Goal: Task Accomplishment & Management: Complete application form

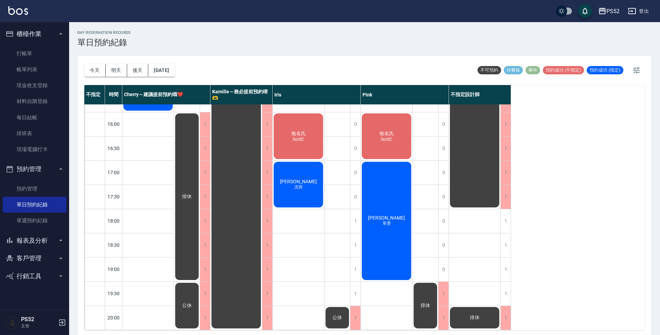
scroll to position [264, 0]
click at [116, 73] on button "明天" at bounding box center [116, 70] width 21 height 13
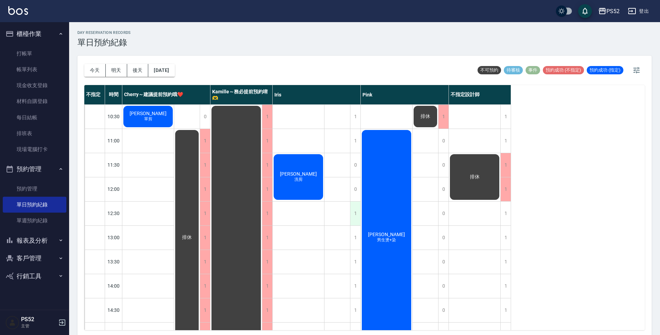
click at [352, 211] on div "1" at bounding box center [355, 213] width 10 height 24
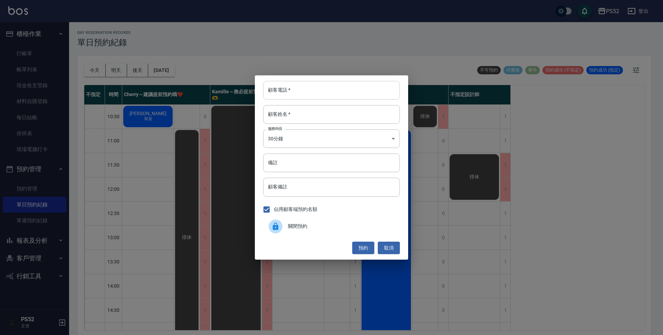
click at [291, 89] on input "顧客電話   *" at bounding box center [331, 90] width 137 height 19
click at [299, 90] on input "0987688741" at bounding box center [331, 90] width 137 height 19
type input "0987688741"
click at [195, 165] on div "顧客電話   * [PHONE_NUMBER] 顧客電話   * 顧客姓名   * 顧客姓名   * 服務時長 30分鐘 1 服務時長 備註 備註 顧客備註 …" at bounding box center [331, 167] width 663 height 335
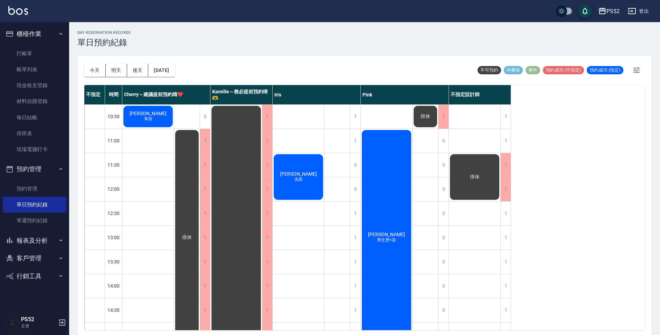
click at [16, 259] on button "客戶管理" at bounding box center [35, 258] width 64 height 18
click at [16, 269] on ul "客戶列表" at bounding box center [35, 277] width 64 height 21
click at [17, 278] on link "客戶列表" at bounding box center [35, 278] width 64 height 16
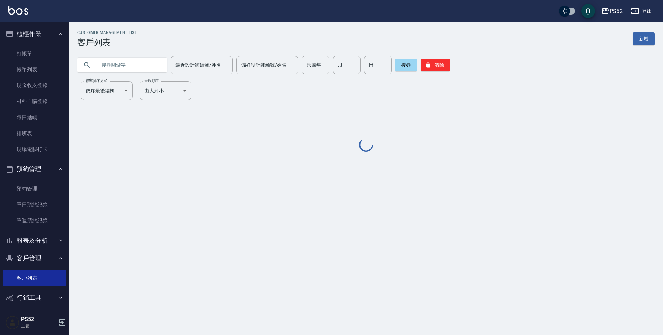
click at [114, 61] on input "text" at bounding box center [129, 65] width 65 height 19
paste input "0987688741"
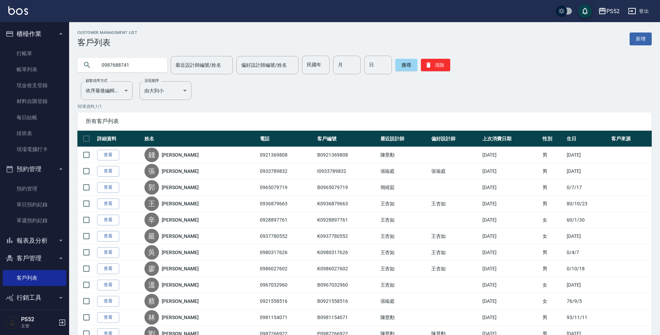
type input "0987688741"
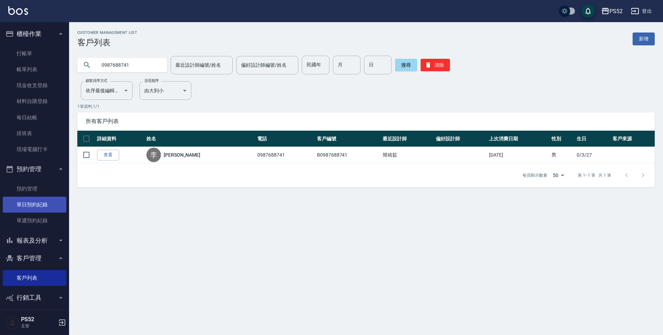
click at [27, 200] on link "單日預約紀錄" at bounding box center [35, 205] width 64 height 16
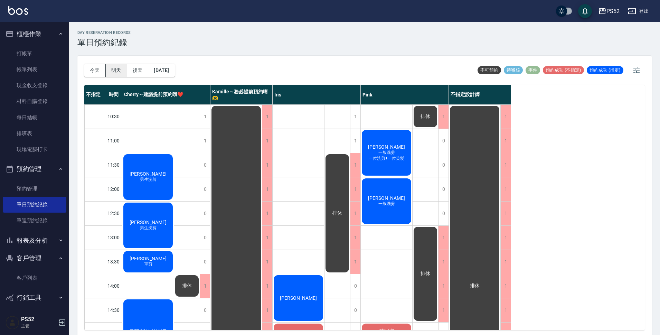
click at [120, 71] on button "明天" at bounding box center [116, 70] width 21 height 13
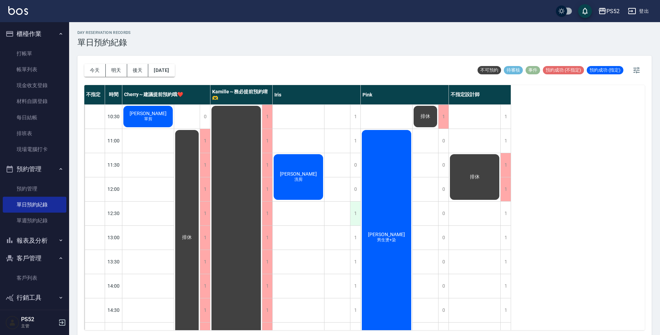
click at [356, 212] on div "1" at bounding box center [355, 213] width 10 height 24
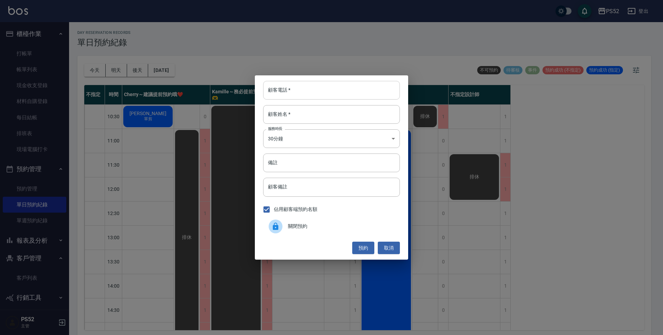
click at [310, 89] on input "顧客電話   *" at bounding box center [331, 90] width 137 height 19
paste input "0987688741"
type input "0987688741"
click at [305, 121] on input "顧客姓名   *" at bounding box center [331, 114] width 137 height 19
type input "X"
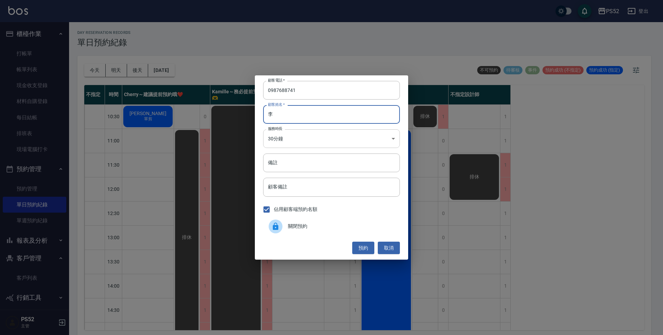
type input "李"
click at [311, 133] on body "PS52 登出 櫃檯作業 打帳單 帳單列表 現金收支登錄 材料自購登錄 每日結帳 排班表 現場電腦打卡 預約管理 預約管理 單日預約紀錄 單週預約紀錄 報表及…" at bounding box center [331, 168] width 663 height 337
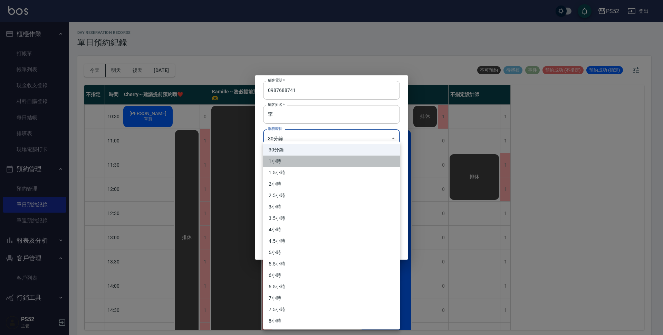
click at [297, 159] on li "1小時" at bounding box center [331, 160] width 137 height 11
type input "2"
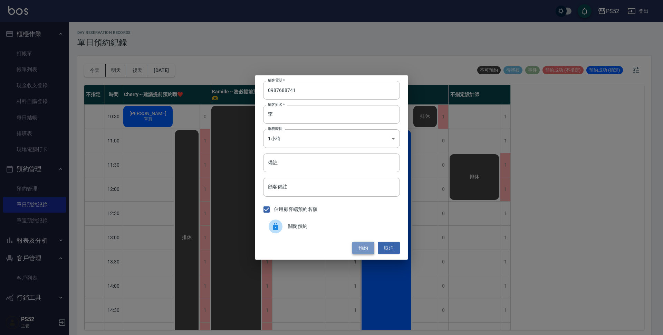
click at [358, 247] on button "預約" at bounding box center [363, 247] width 22 height 13
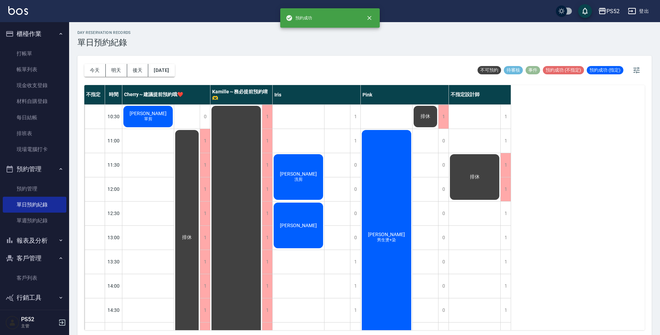
click at [302, 224] on span "[PERSON_NAME]" at bounding box center [298, 225] width 40 height 6
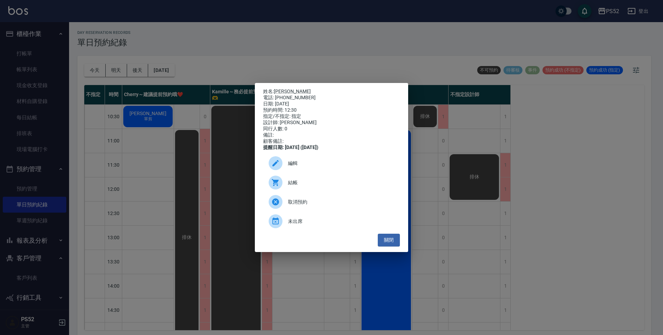
click at [305, 171] on div "編輯" at bounding box center [331, 162] width 137 height 19
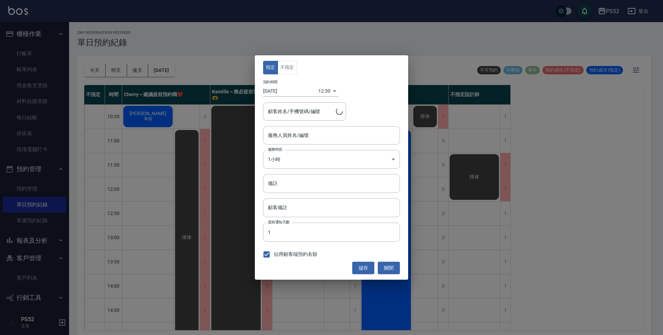
type input "Iris-10"
type input "[PERSON_NAME]/0987688741/B0987688741"
click at [287, 66] on button "不指定" at bounding box center [287, 67] width 19 height 13
click at [361, 266] on button "儲存" at bounding box center [363, 267] width 22 height 13
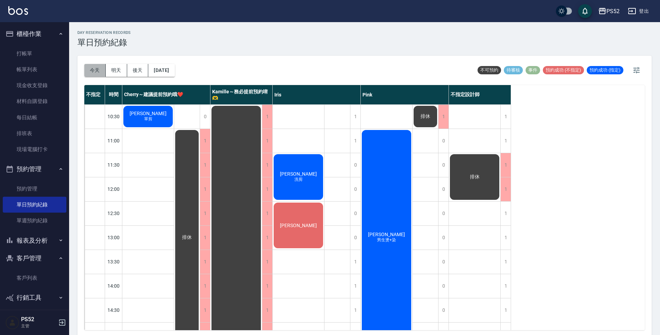
click at [104, 71] on button "今天" at bounding box center [94, 70] width 21 height 13
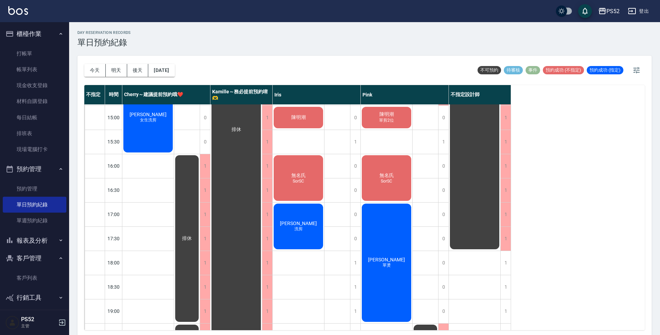
scroll to position [195, 0]
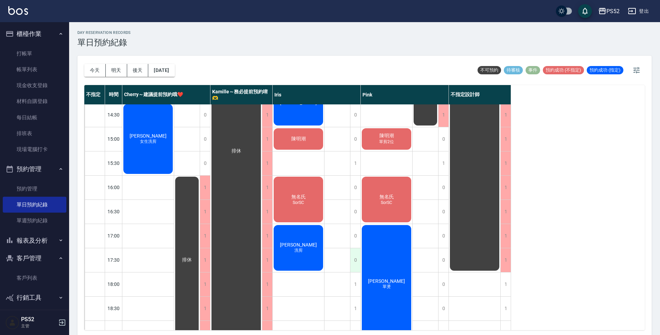
click at [350, 255] on div "0" at bounding box center [355, 260] width 10 height 24
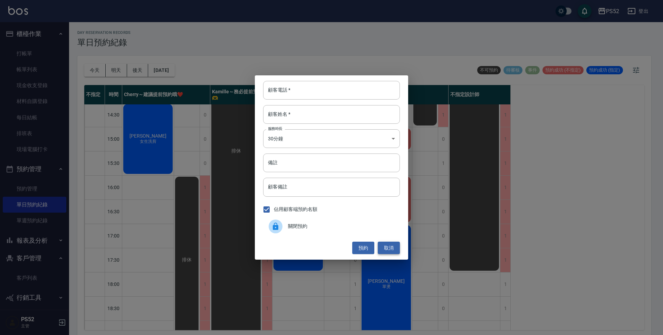
click at [393, 247] on button "取消" at bounding box center [389, 247] width 22 height 13
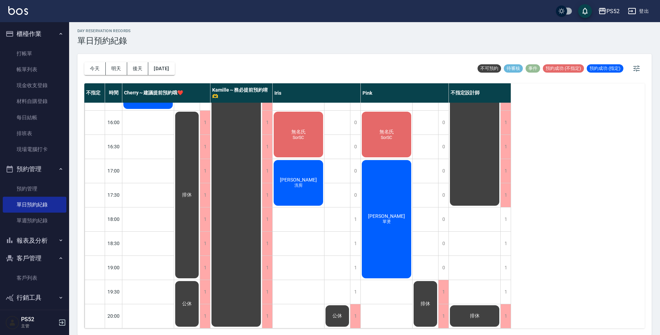
scroll to position [2, 0]
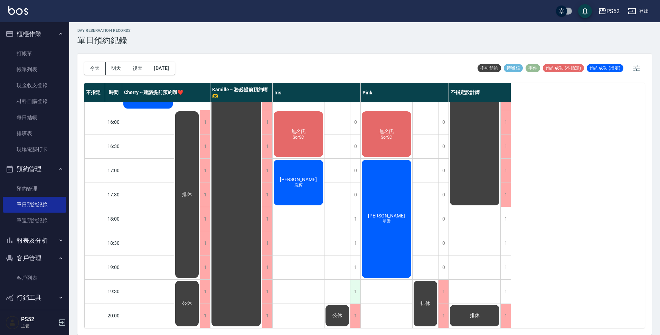
click at [353, 279] on div "1" at bounding box center [355, 291] width 10 height 24
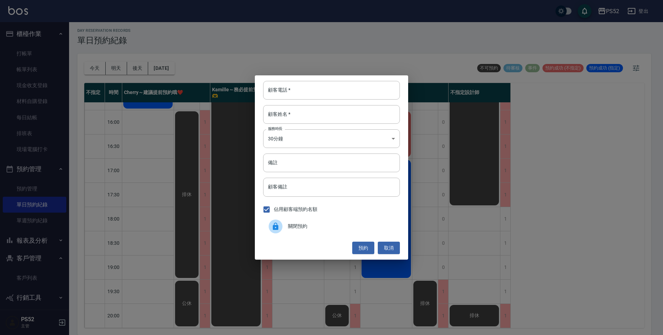
click at [308, 226] on span "關閉預約" at bounding box center [341, 225] width 106 height 7
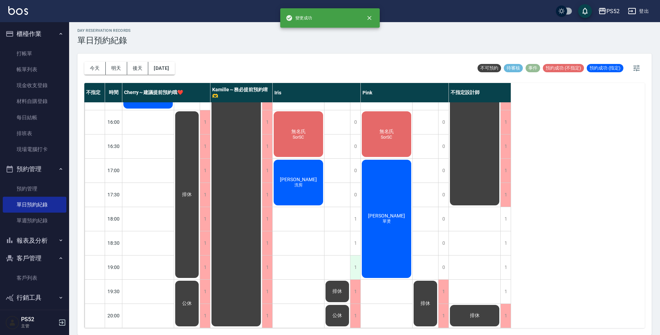
click at [356, 268] on div "1" at bounding box center [355, 267] width 10 height 24
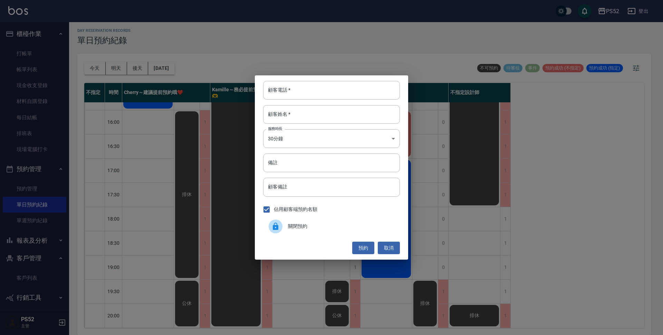
click at [310, 229] on span "關閉預約" at bounding box center [341, 225] width 106 height 7
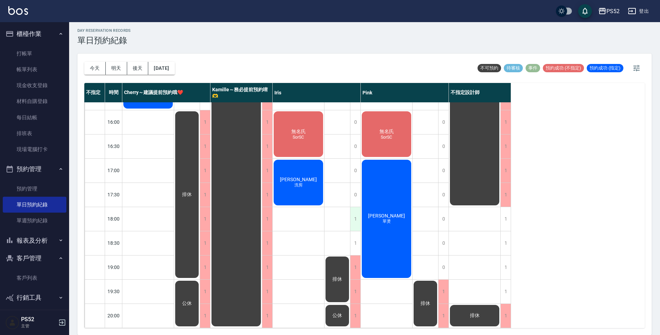
click at [356, 217] on div "1" at bounding box center [355, 219] width 10 height 24
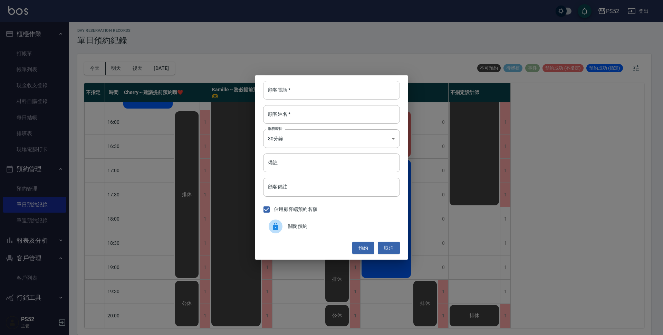
click at [321, 90] on input "顧客電話   *" at bounding box center [331, 90] width 137 height 19
type input "00"
click at [316, 108] on input "顧客姓名   *" at bounding box center [331, 114] width 137 height 19
type input "無"
click at [314, 136] on body "PS52 登出 櫃檯作業 打帳單 帳單列表 現金收支登錄 材料自購登錄 每日結帳 排班表 現場電腦打卡 預約管理 預約管理 單日預約紀錄 單週預約紀錄 報表及…" at bounding box center [331, 166] width 663 height 337
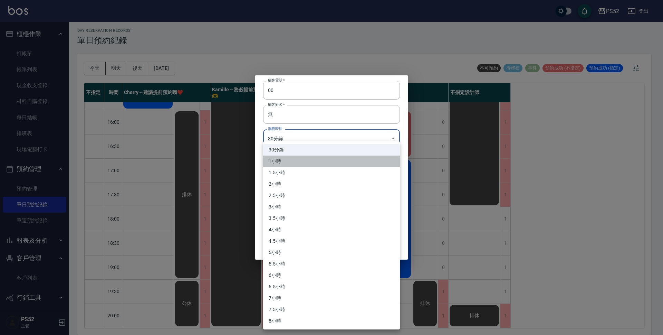
click at [303, 161] on li "1小時" at bounding box center [331, 160] width 137 height 11
type input "2"
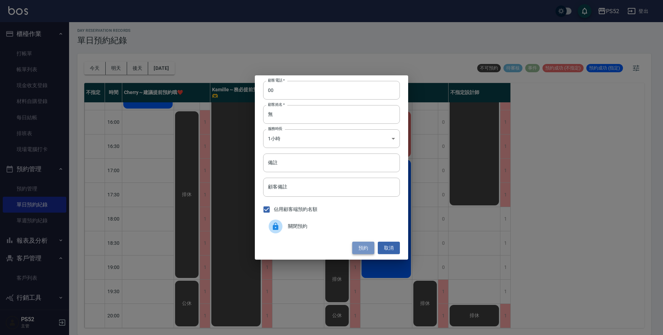
click at [358, 247] on button "預約" at bounding box center [363, 247] width 22 height 13
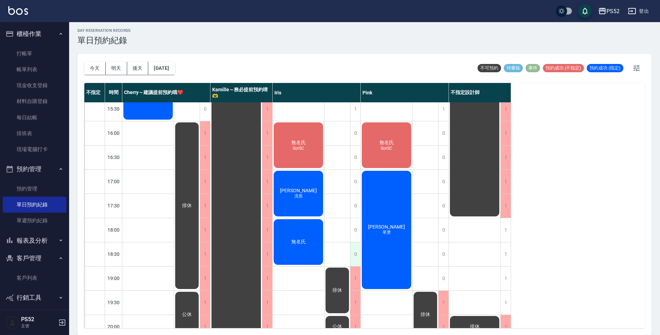
scroll to position [264, 0]
